Goal: Information Seeking & Learning: Learn about a topic

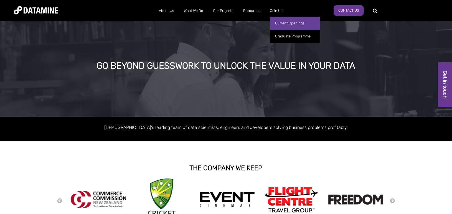
click at [286, 22] on link "Current Openings" at bounding box center [295, 23] width 50 height 13
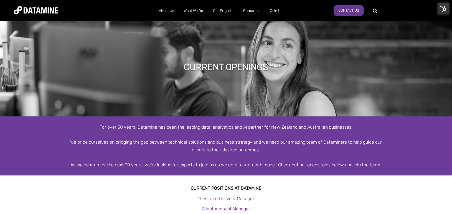
click at [444, 6] on img at bounding box center [444, 9] width 12 height 12
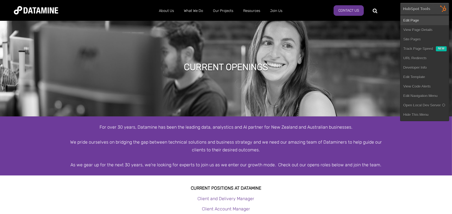
click at [425, 19] on link "Edit Page" at bounding box center [425, 20] width 49 height 9
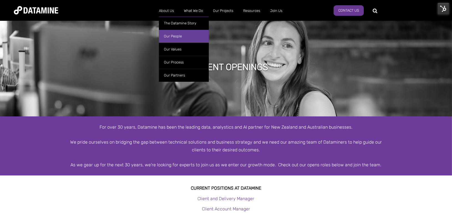
click at [175, 39] on link "Our People" at bounding box center [184, 36] width 50 height 13
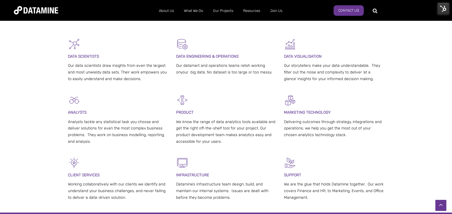
scroll to position [127, 0]
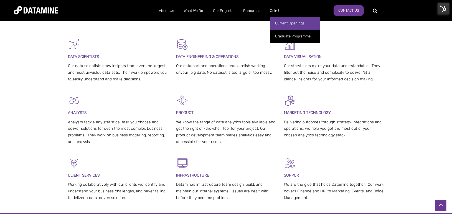
click at [289, 24] on link "Current Openings" at bounding box center [295, 23] width 50 height 13
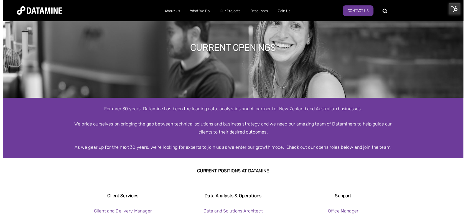
scroll to position [21, 0]
